Goal: Task Accomplishment & Management: Complete application form

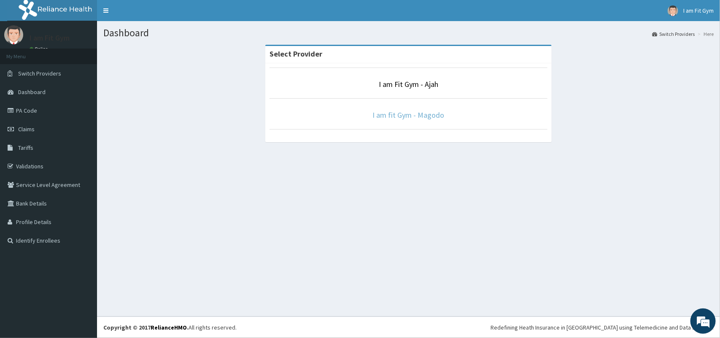
click at [402, 114] on link "I am fit Gym - Magodo" at bounding box center [409, 115] width 72 height 10
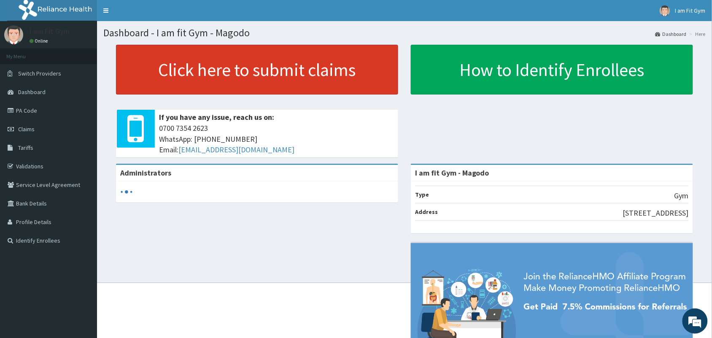
click at [302, 56] on link "Click here to submit claims" at bounding box center [257, 70] width 282 height 50
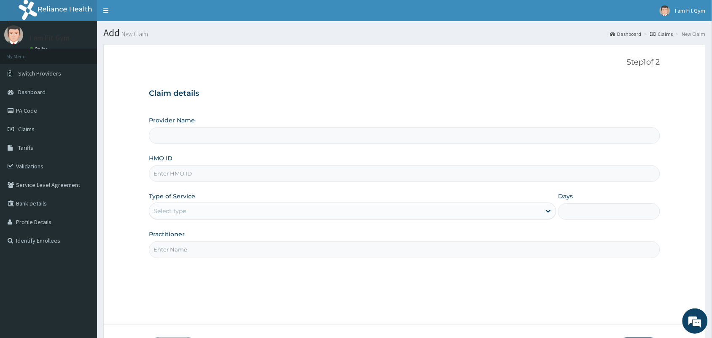
click at [266, 175] on input "HMO ID" at bounding box center [405, 173] width 512 height 16
type input "I am fit Gym - Magodo"
type input "1"
type input "OPN/10018/A"
click at [275, 252] on input "Practitioner" at bounding box center [405, 249] width 512 height 16
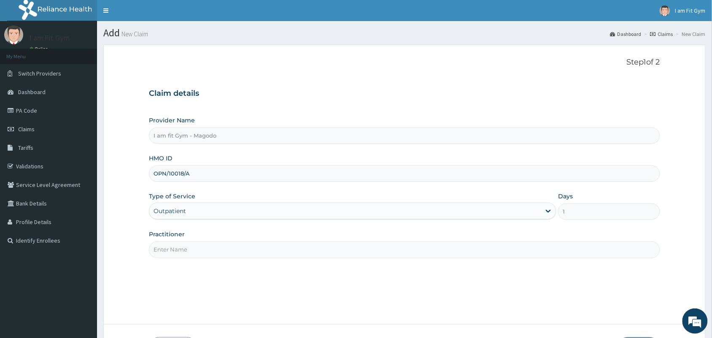
type input "RAZZIE"
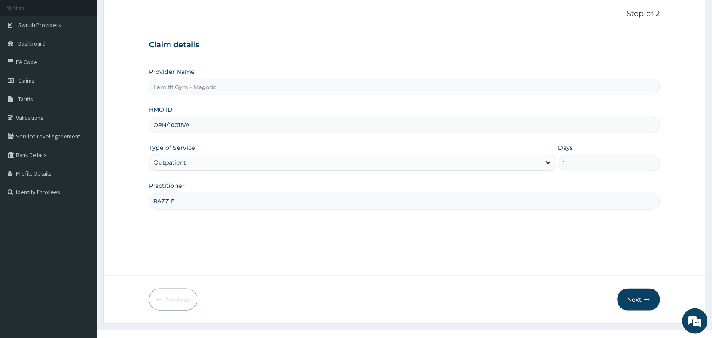
scroll to position [62, 0]
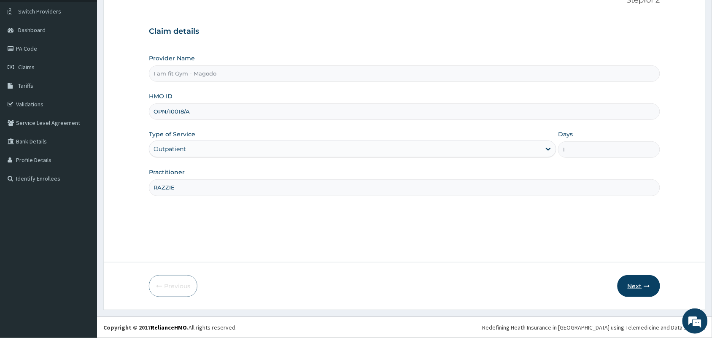
click at [622, 287] on button "Next" at bounding box center [639, 286] width 43 height 22
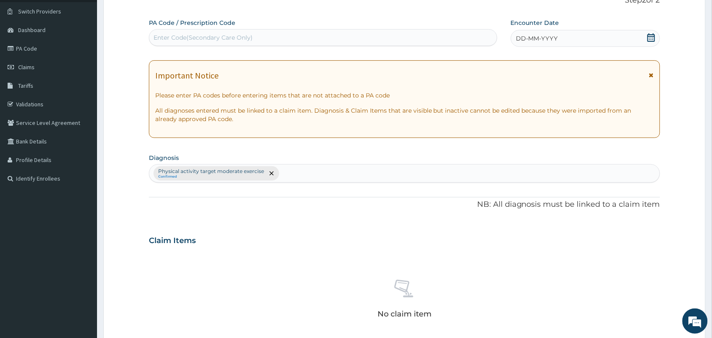
click at [655, 38] on icon at bounding box center [652, 37] width 8 height 8
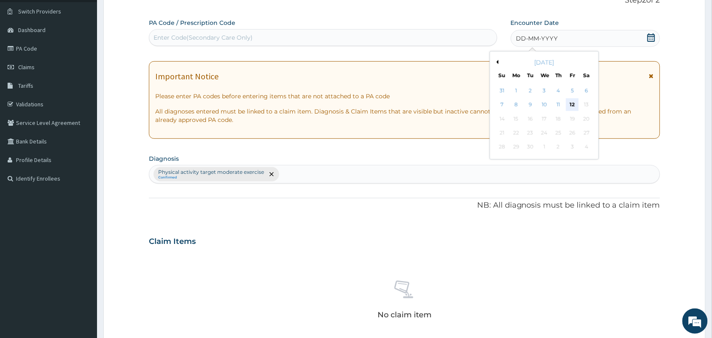
click at [574, 104] on div "12" at bounding box center [572, 105] width 13 height 13
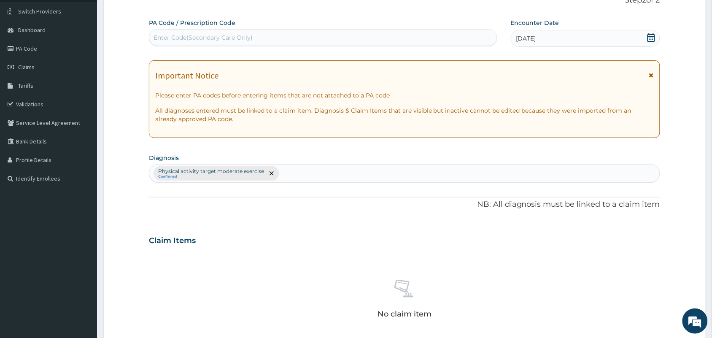
click at [328, 37] on div "Enter Code(Secondary Care Only)" at bounding box center [323, 38] width 348 height 14
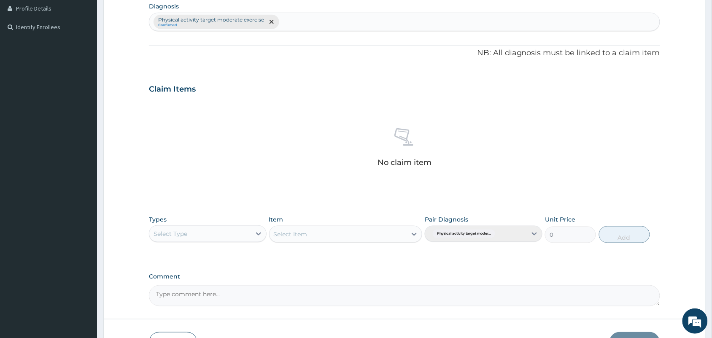
scroll to position [246, 0]
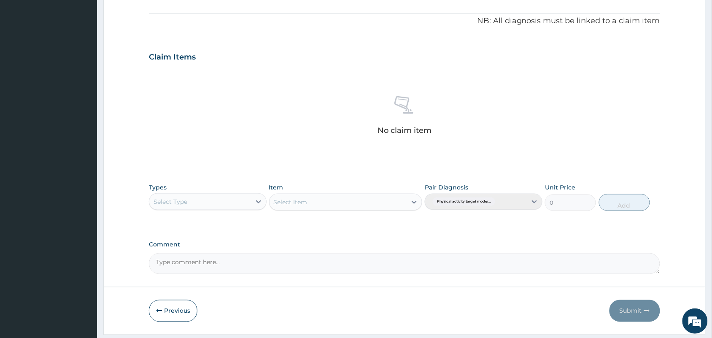
type input "PA/4E9438"
click at [203, 205] on div "Select Type" at bounding box center [200, 202] width 102 height 14
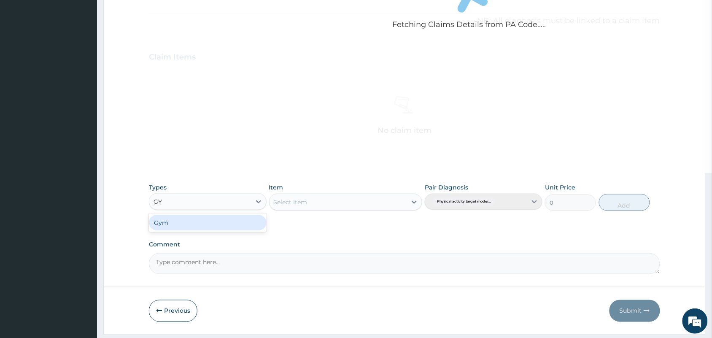
type input "GYM"
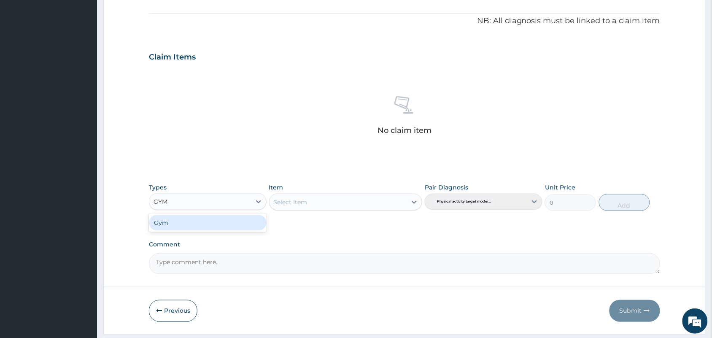
click at [205, 223] on div "Gym" at bounding box center [208, 222] width 118 height 15
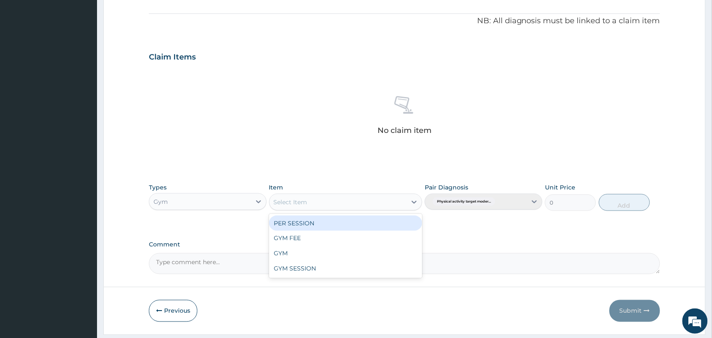
click at [291, 205] on div "Select Item" at bounding box center [291, 202] width 34 height 8
click at [304, 224] on div "PER SESSION" at bounding box center [346, 223] width 154 height 15
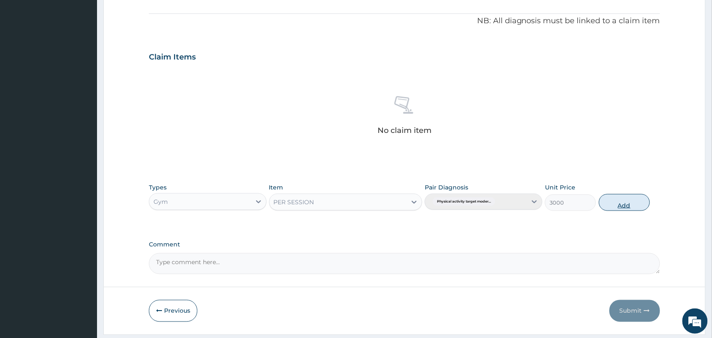
click at [631, 201] on button "Add" at bounding box center [624, 202] width 51 height 17
type input "0"
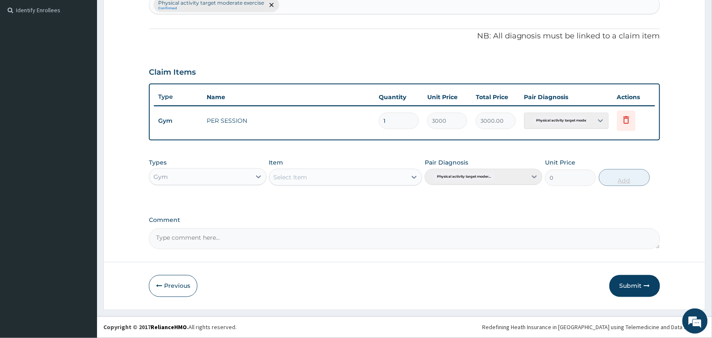
scroll to position [230, 0]
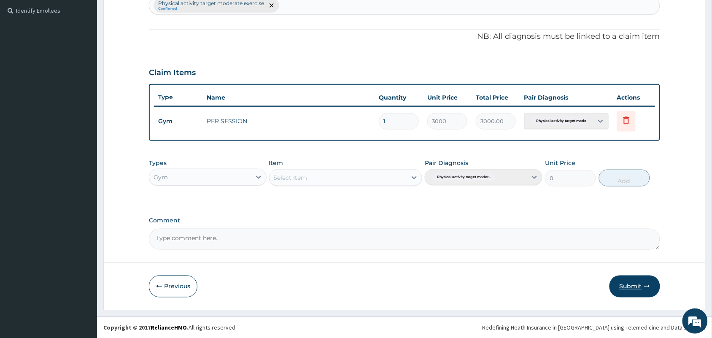
click at [627, 287] on button "Submit" at bounding box center [635, 287] width 51 height 22
